Goal: Use online tool/utility: Use online tool/utility

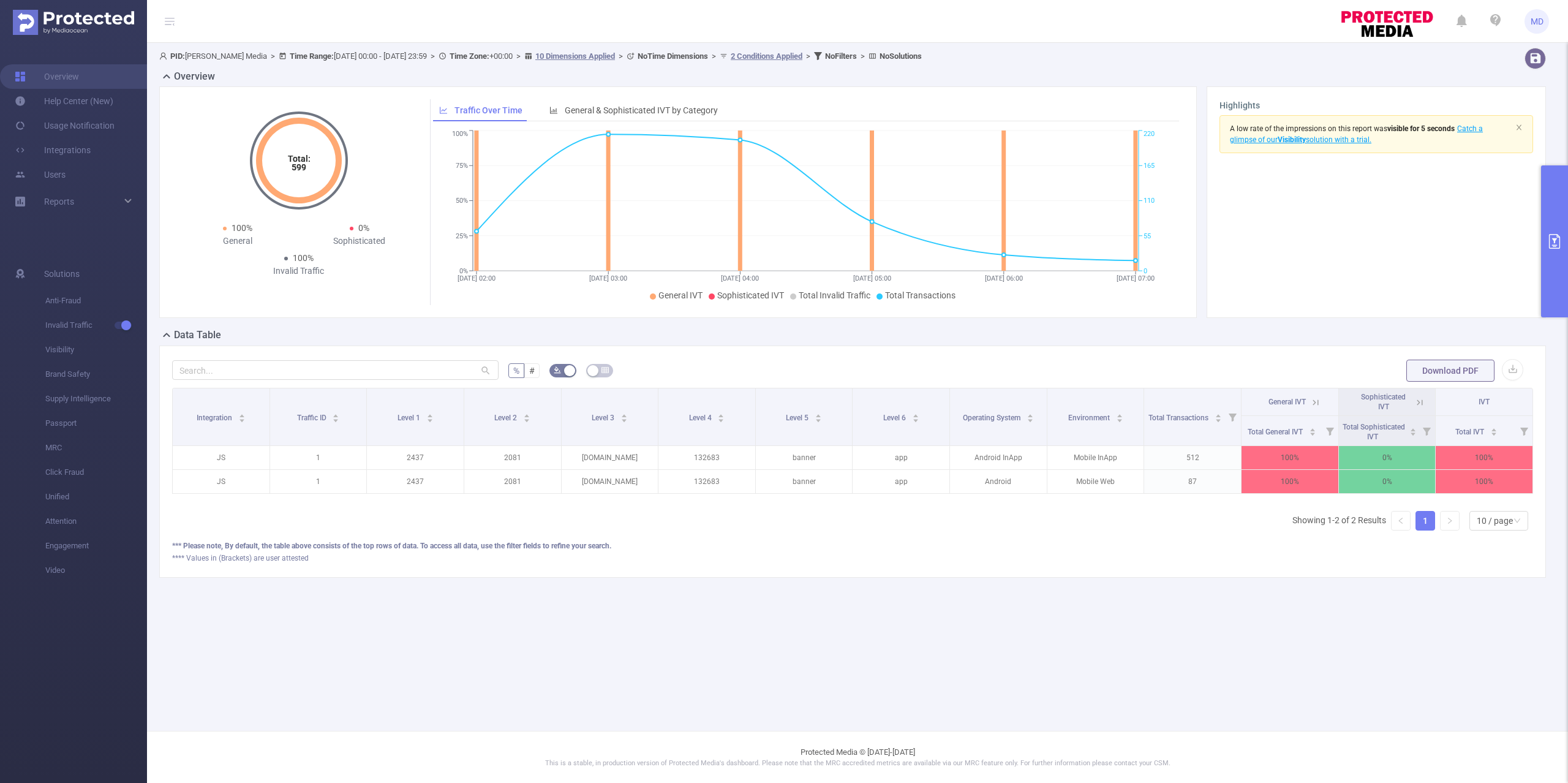
click at [1549, 269] on button "primary" at bounding box center [1555, 241] width 27 height 152
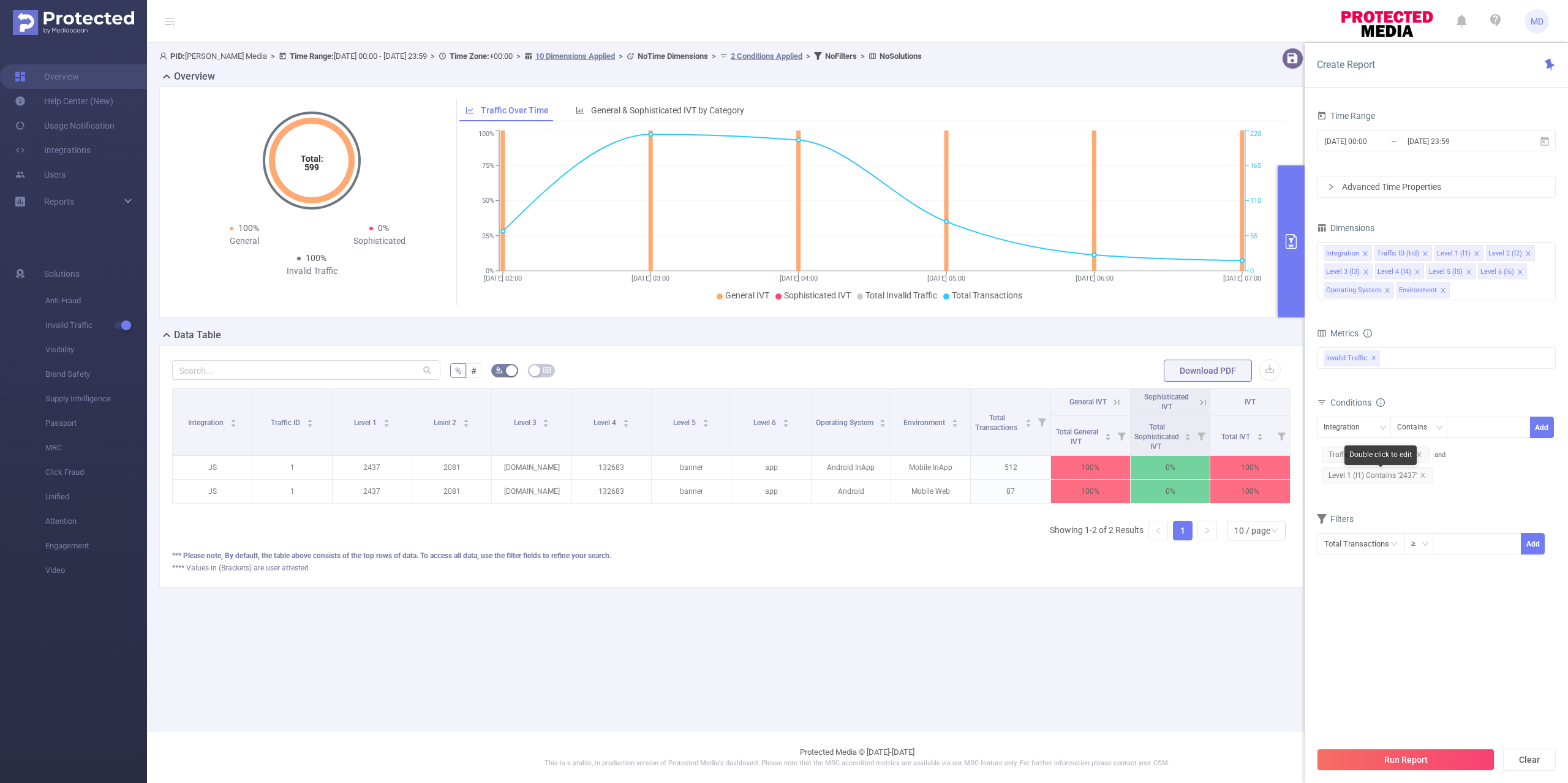
click at [1422, 476] on icon "icon: close" at bounding box center [1422, 475] width 6 height 6
click at [1464, 434] on div at bounding box center [1488, 427] width 71 height 20
paste input "2434"
type input "2434"
click at [1363, 420] on div "Integration" at bounding box center [1346, 427] width 45 height 20
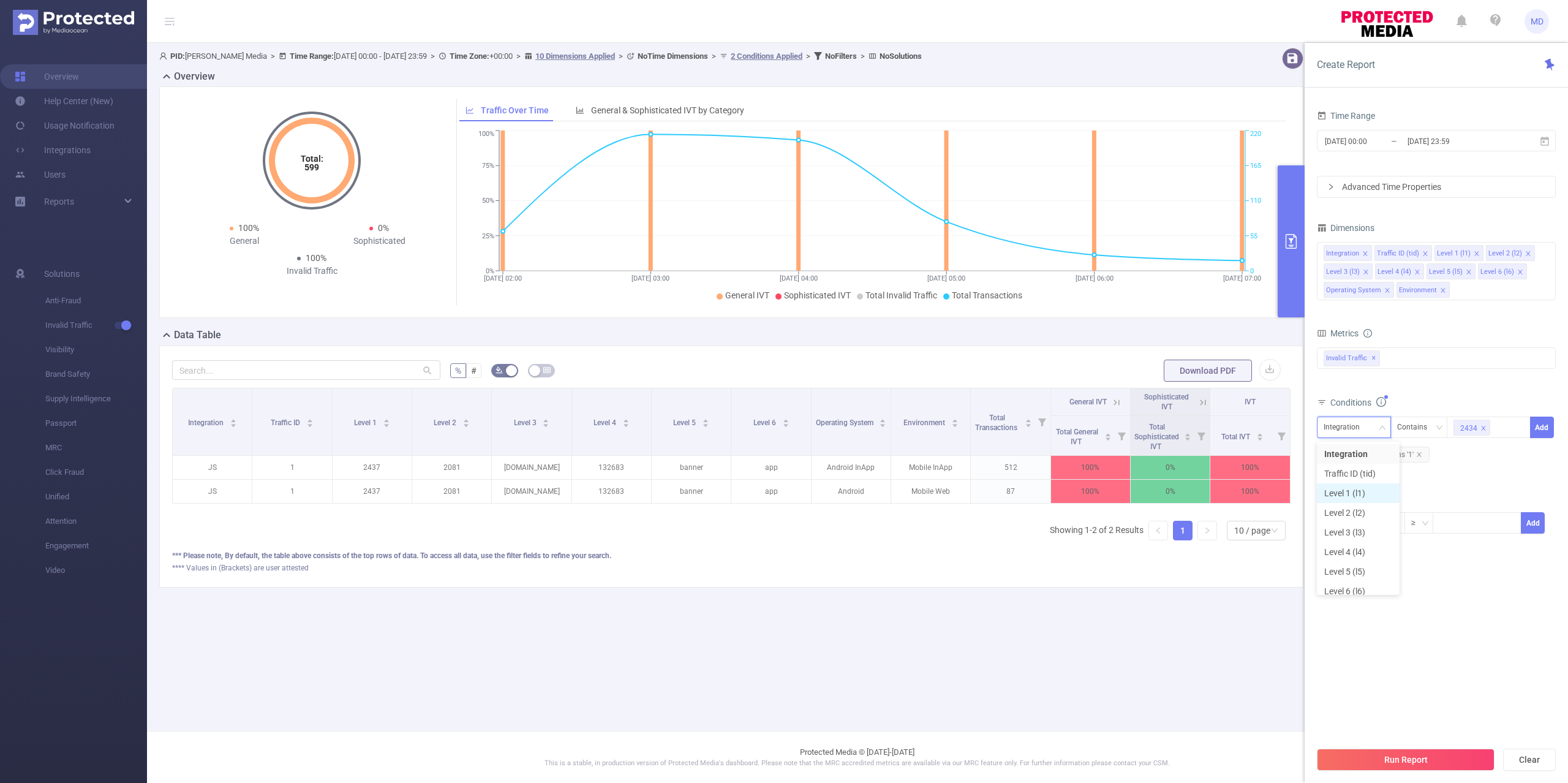
click at [1354, 492] on li "Level 1 (l1)" at bounding box center [1358, 493] width 83 height 19
click at [1502, 426] on div "2434" at bounding box center [1488, 427] width 71 height 20
click at [1405, 604] on section "Time Range [DATE] 00:00 _ [DATE] 23:59 Advanced Time Properties Dimensions Inte…" at bounding box center [1436, 424] width 239 height 633
click at [1385, 764] on button "Run Report" at bounding box center [1405, 759] width 177 height 22
